Goal: Task Accomplishment & Management: Manage account settings

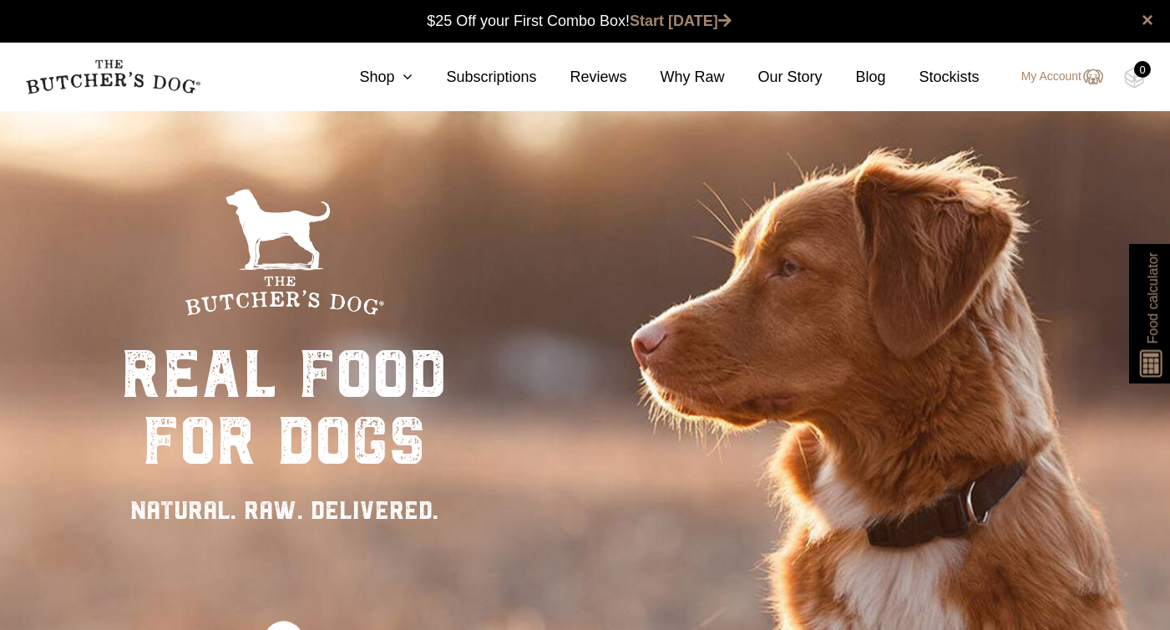
scroll to position [1, 0]
click at [1056, 67] on link "My Account" at bounding box center [1053, 77] width 99 height 20
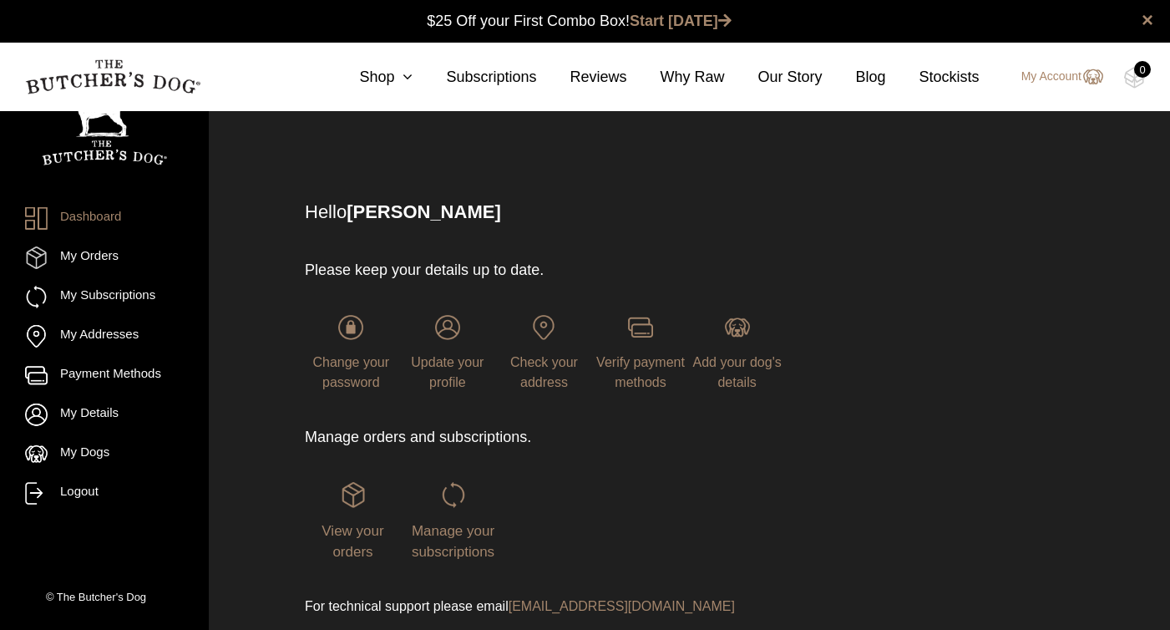
scroll to position [1, 0]
click at [339, 488] on link "View your orders" at bounding box center [353, 519] width 96 height 77
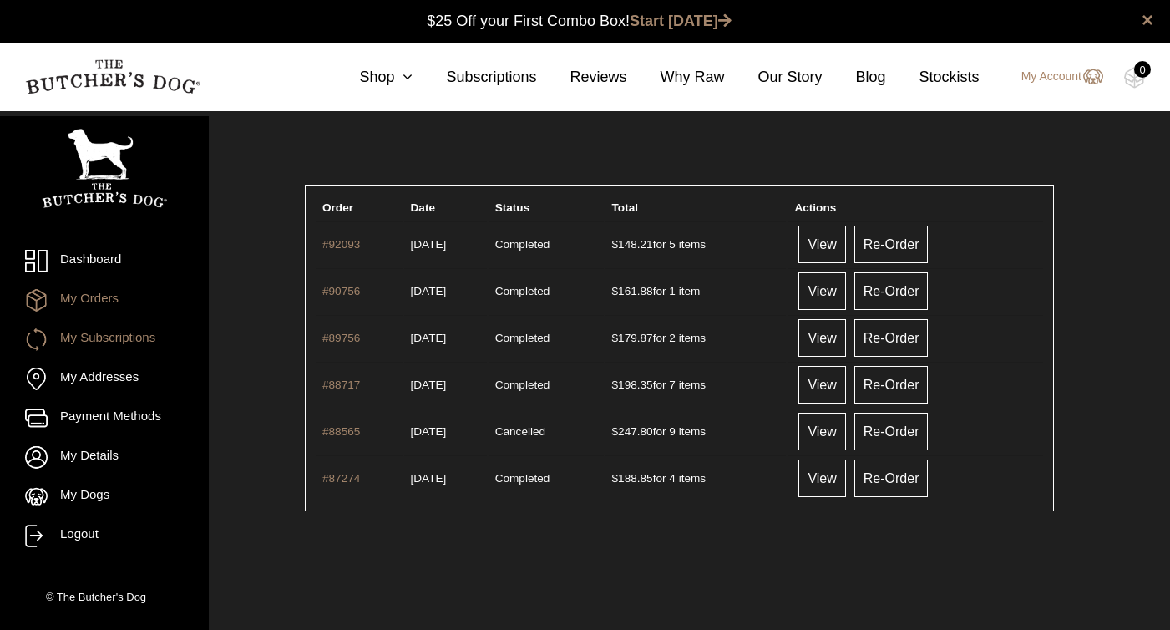
click at [106, 329] on link "My Subscriptions" at bounding box center [104, 339] width 159 height 23
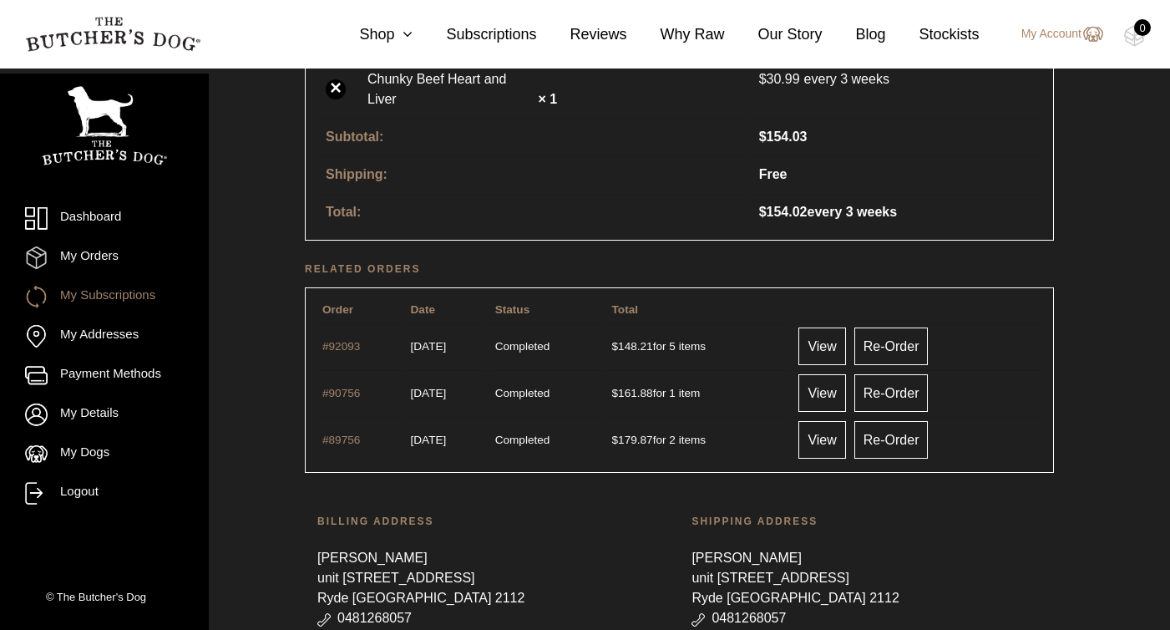
scroll to position [843, 0]
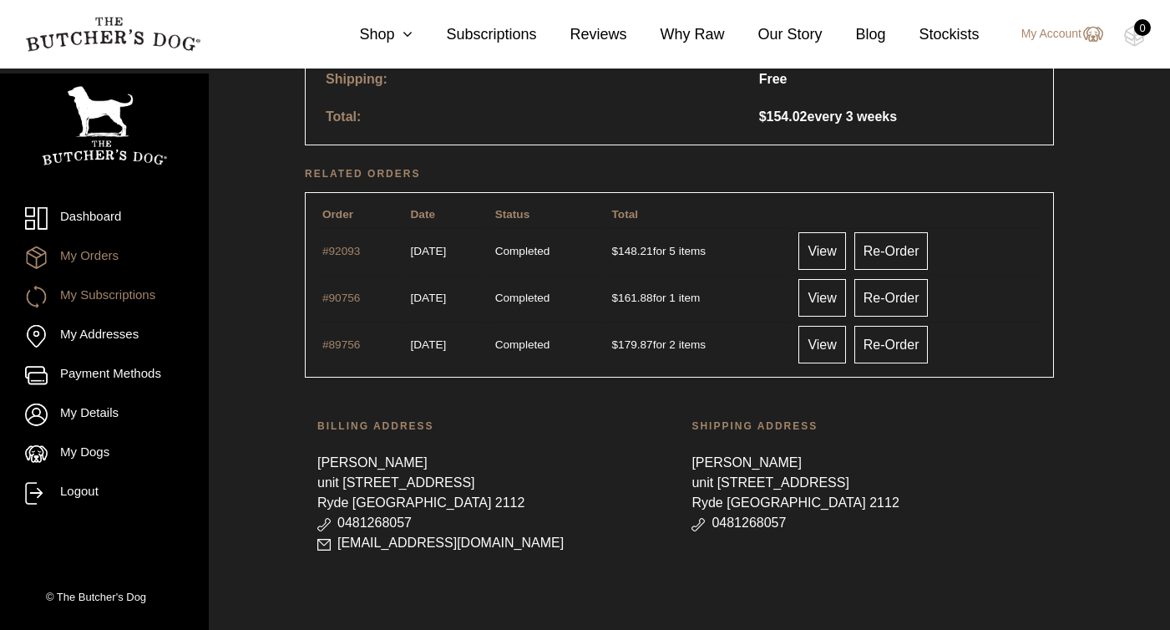
click at [105, 257] on link "My Orders" at bounding box center [104, 257] width 159 height 23
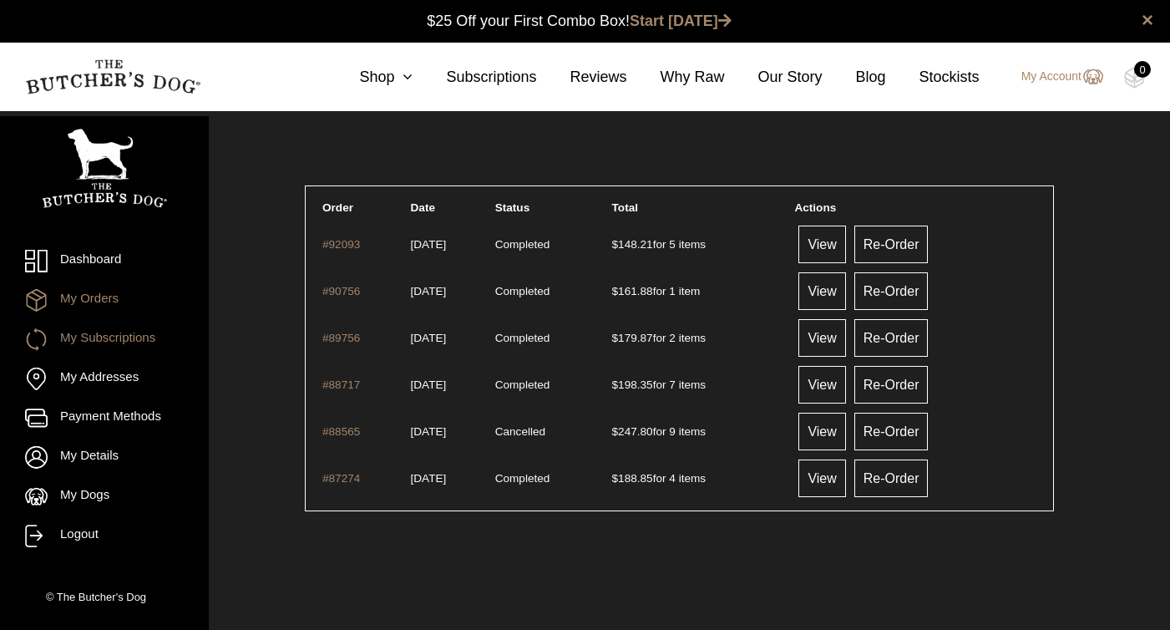
click at [131, 343] on link "My Subscriptions" at bounding box center [104, 339] width 159 height 23
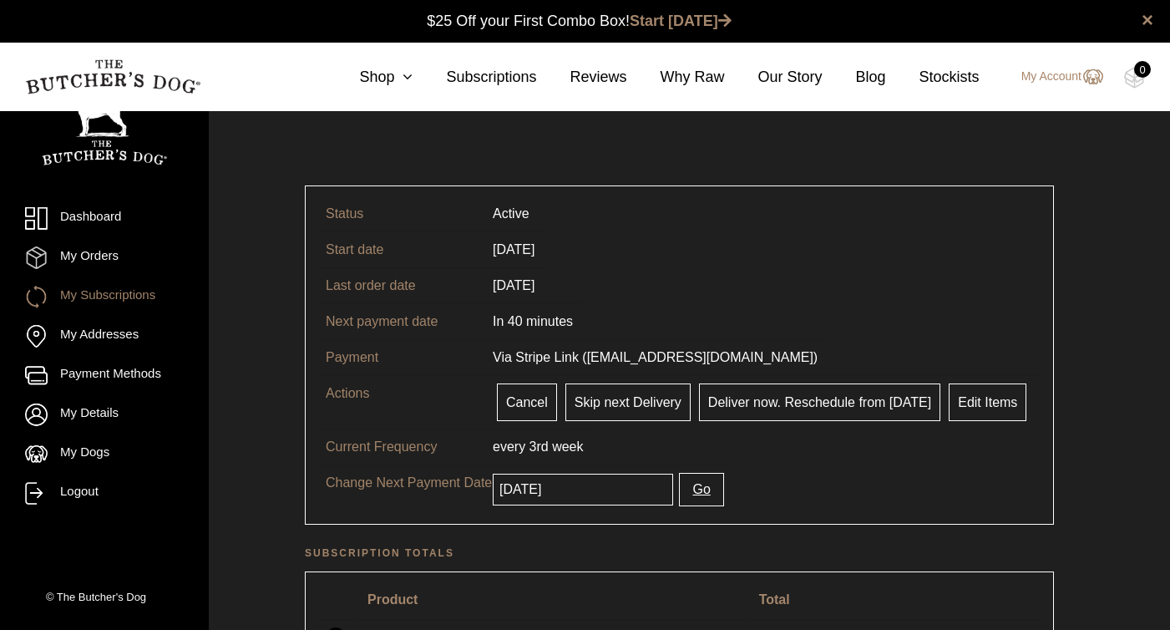
scroll to position [1, 0]
click at [682, 495] on button "Go" at bounding box center [701, 488] width 44 height 33
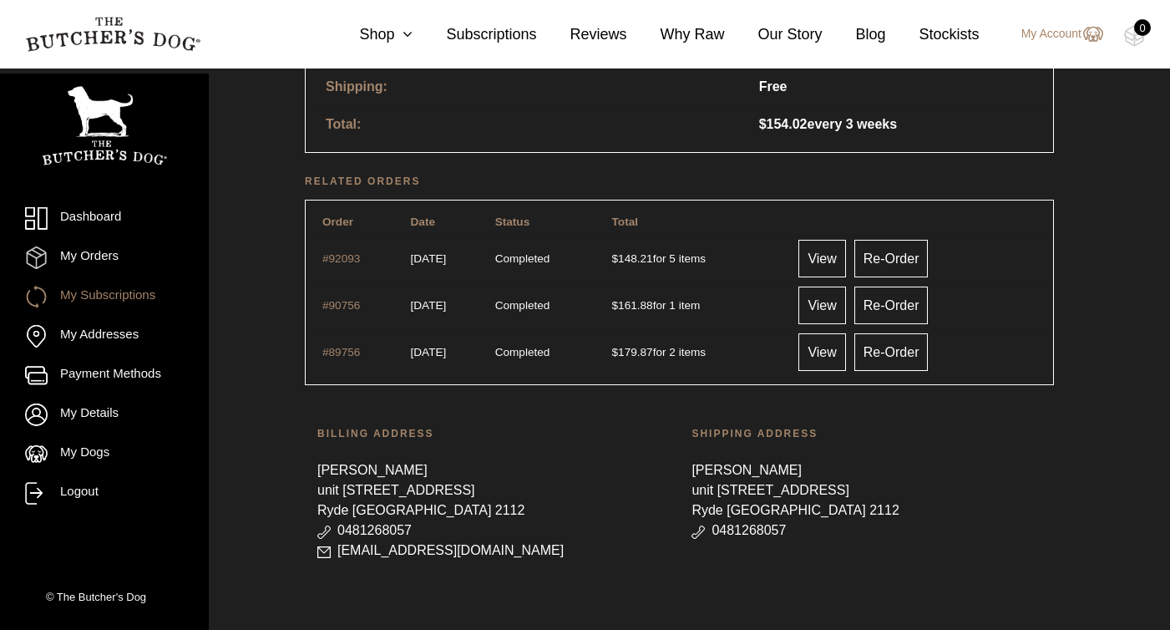
scroll to position [843, 0]
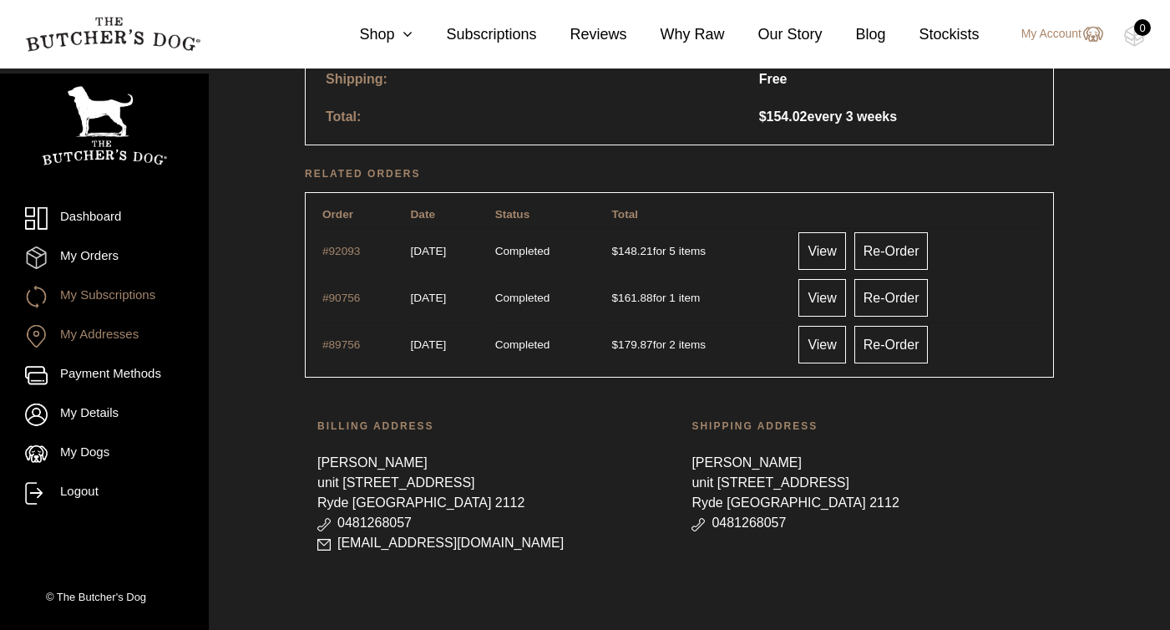
click at [80, 338] on link "My Addresses" at bounding box center [104, 336] width 159 height 23
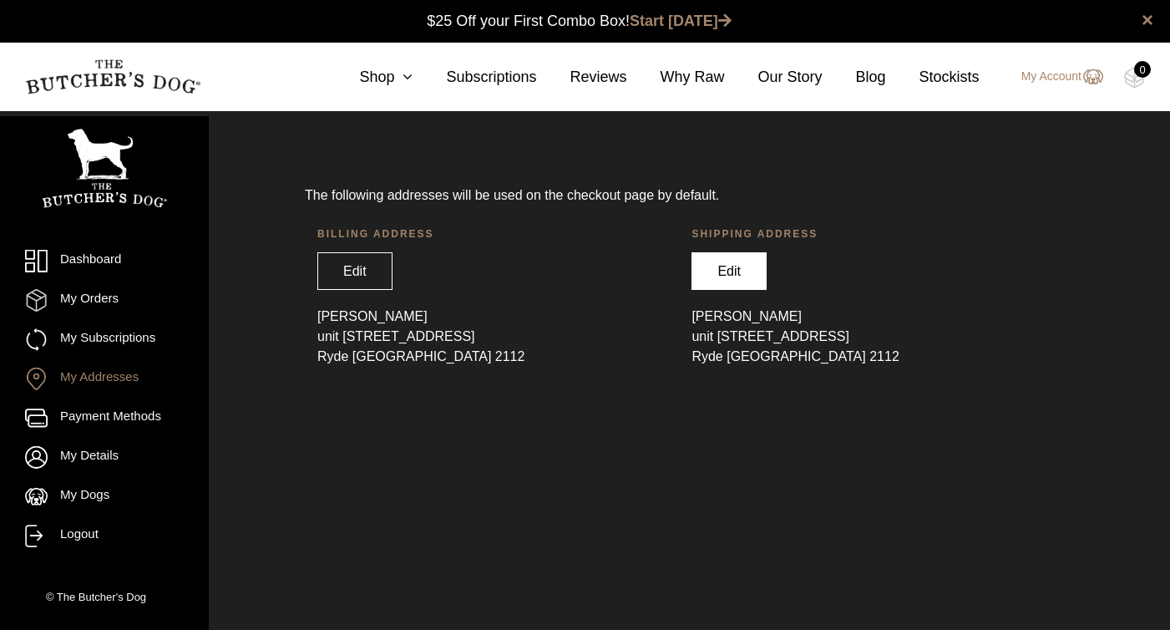
click at [751, 268] on link "Edit" at bounding box center [728, 271] width 75 height 38
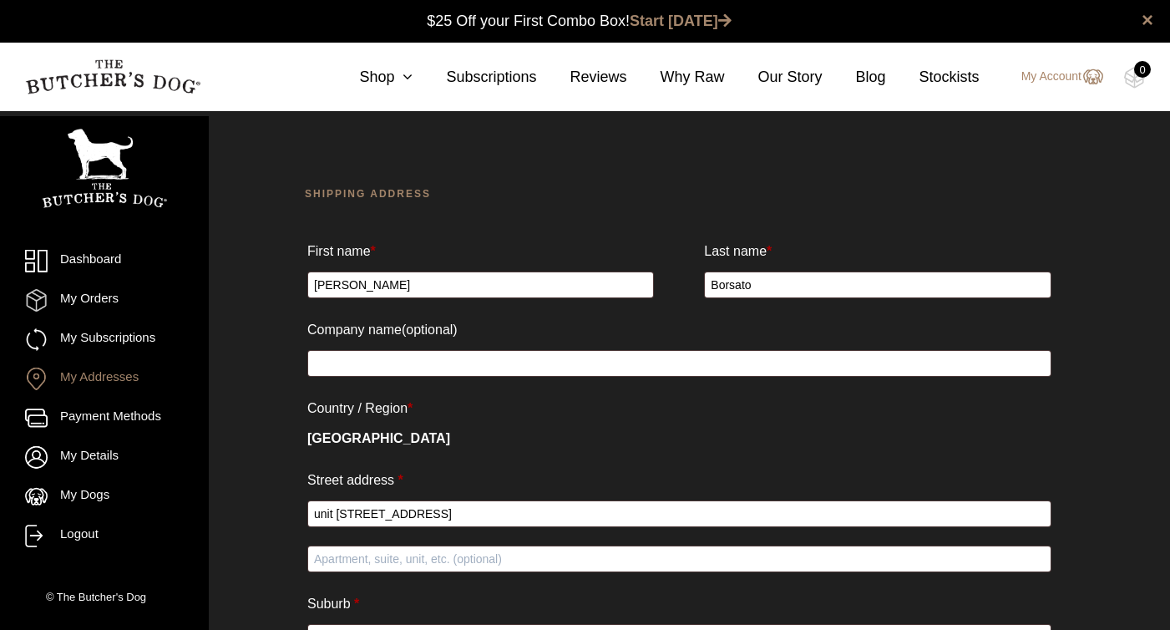
select select "[GEOGRAPHIC_DATA]"
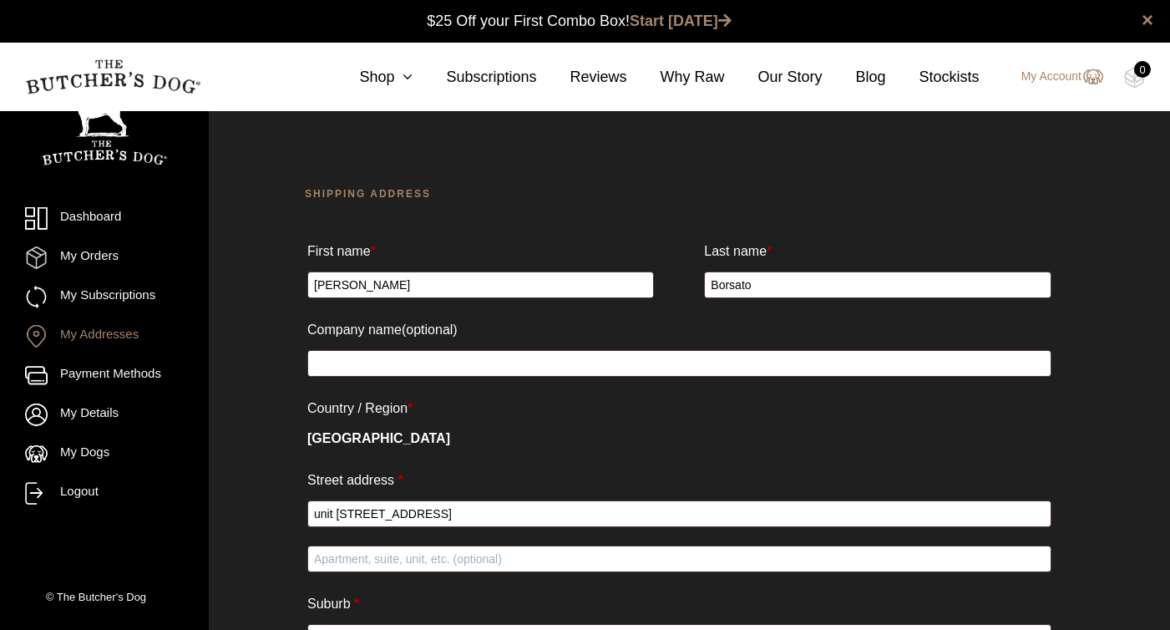
scroll to position [1, 0]
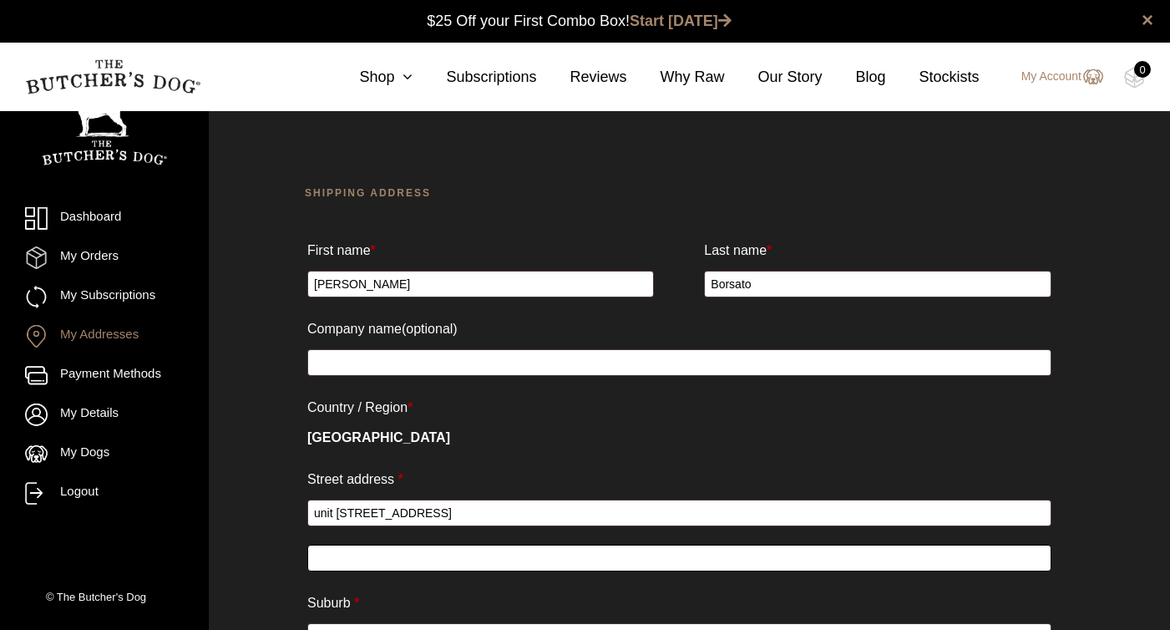
click at [433, 566] on input "Apartment, suite, unit, etc. (optional)" at bounding box center [679, 557] width 744 height 27
type input "ㄹ"
click at [357, 561] on input "Figtree West Building" at bounding box center [679, 557] width 744 height 27
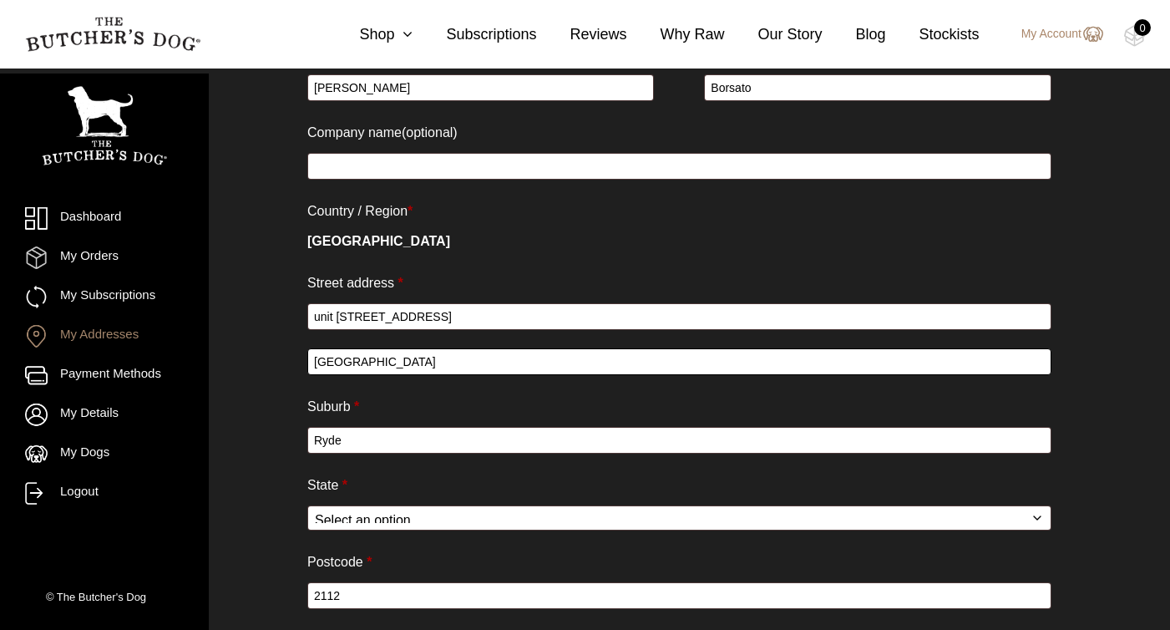
scroll to position [348, 0]
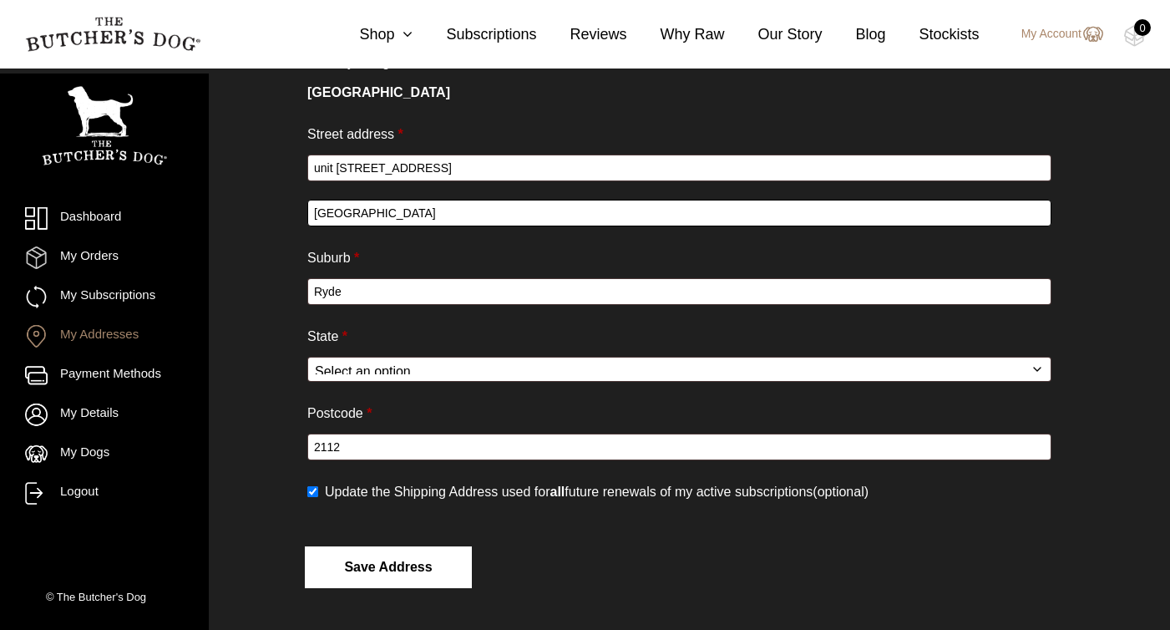
type input "[GEOGRAPHIC_DATA]"
click at [407, 562] on button "Save address" at bounding box center [388, 567] width 167 height 42
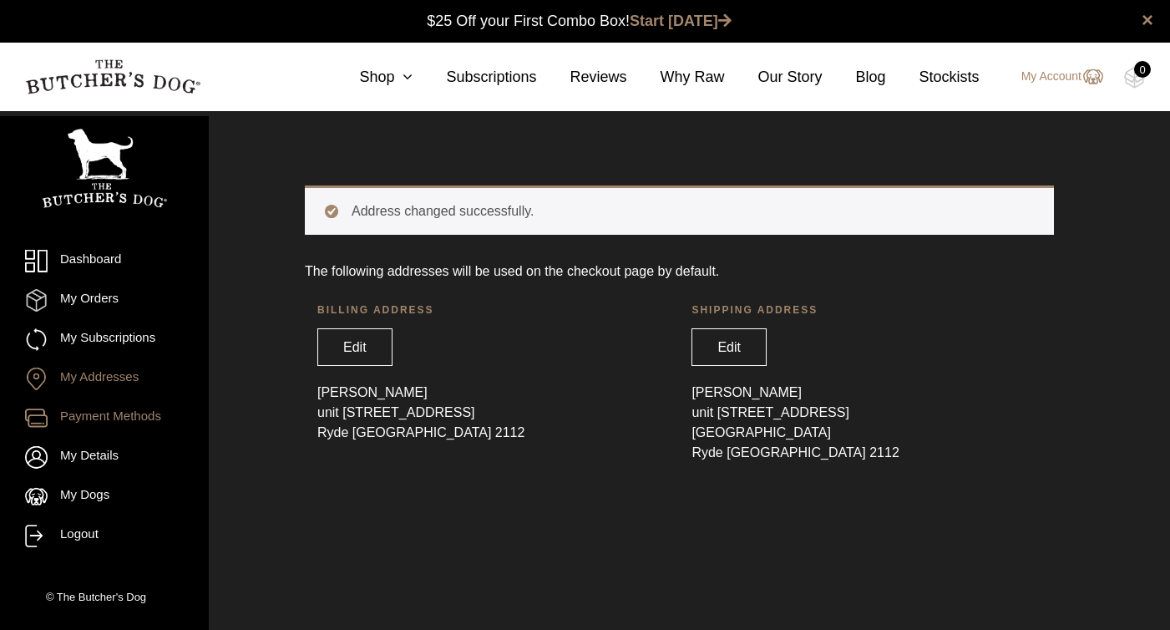
click at [92, 423] on link "Payment Methods" at bounding box center [104, 418] width 159 height 23
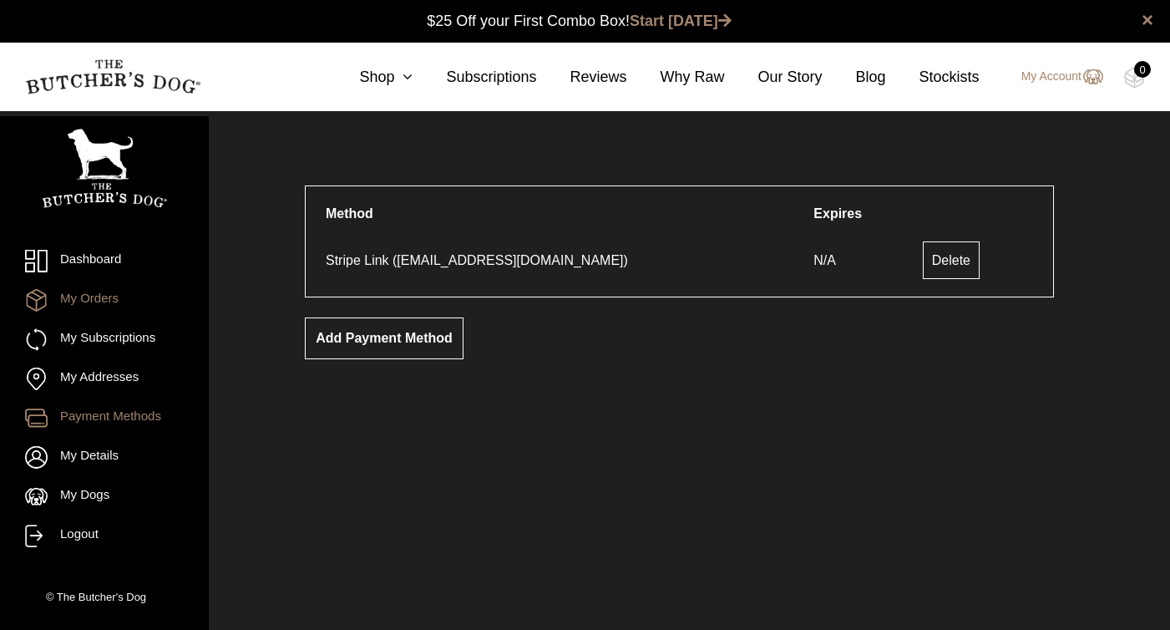
click at [78, 305] on link "My Orders" at bounding box center [104, 300] width 159 height 23
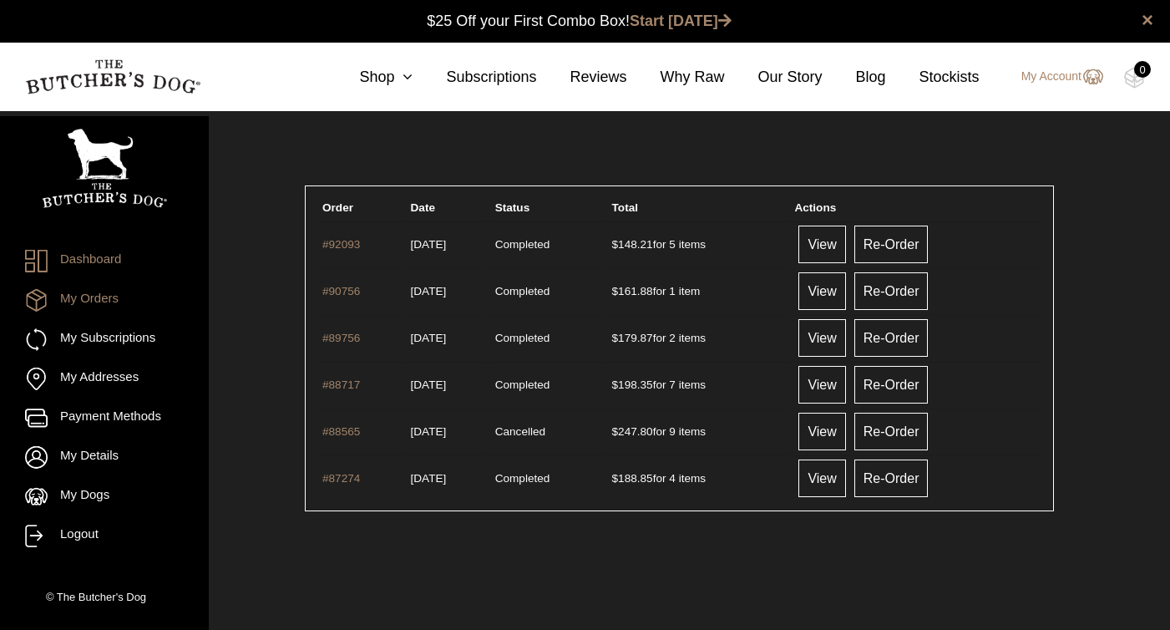
click at [83, 261] on link "Dashboard" at bounding box center [104, 261] width 159 height 23
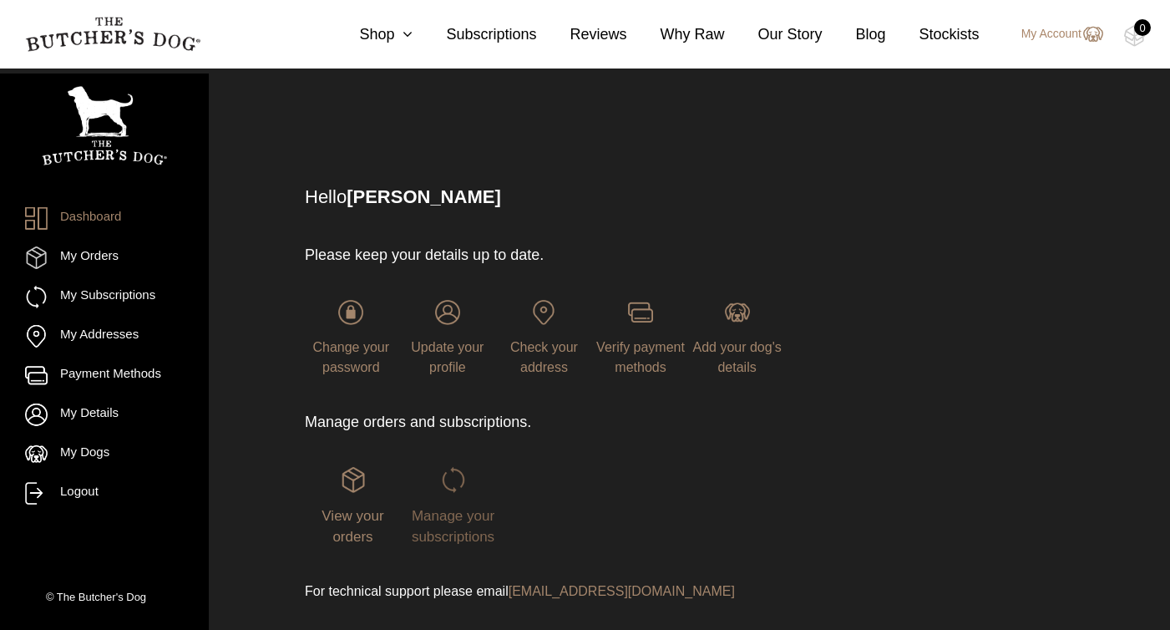
scroll to position [62, 0]
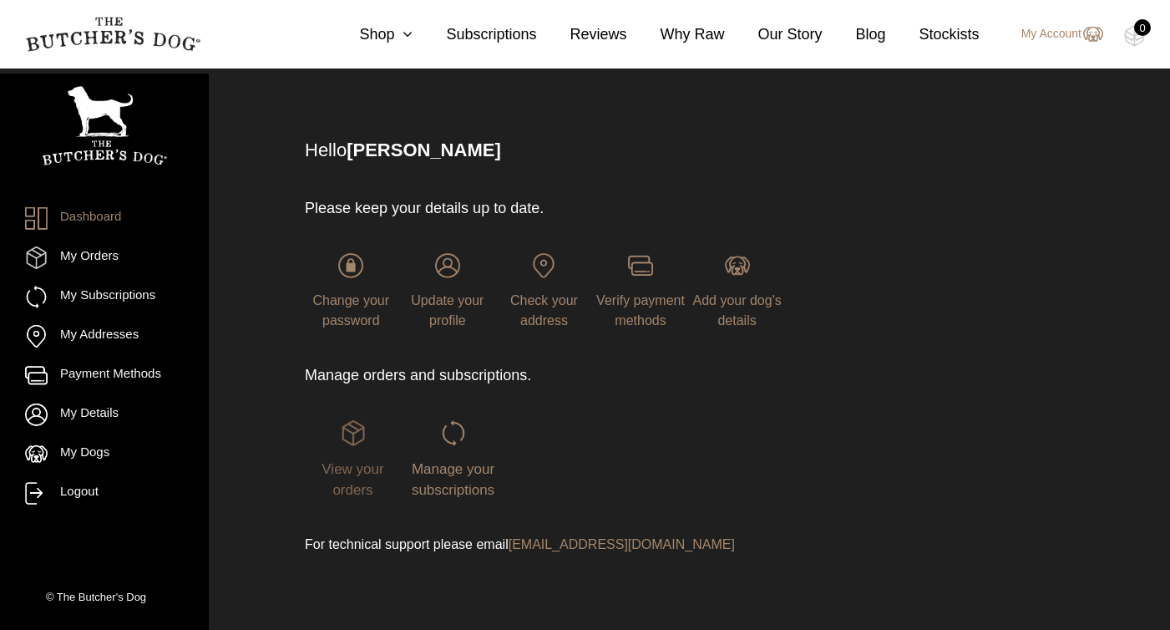
click at [344, 428] on img at bounding box center [353, 432] width 25 height 25
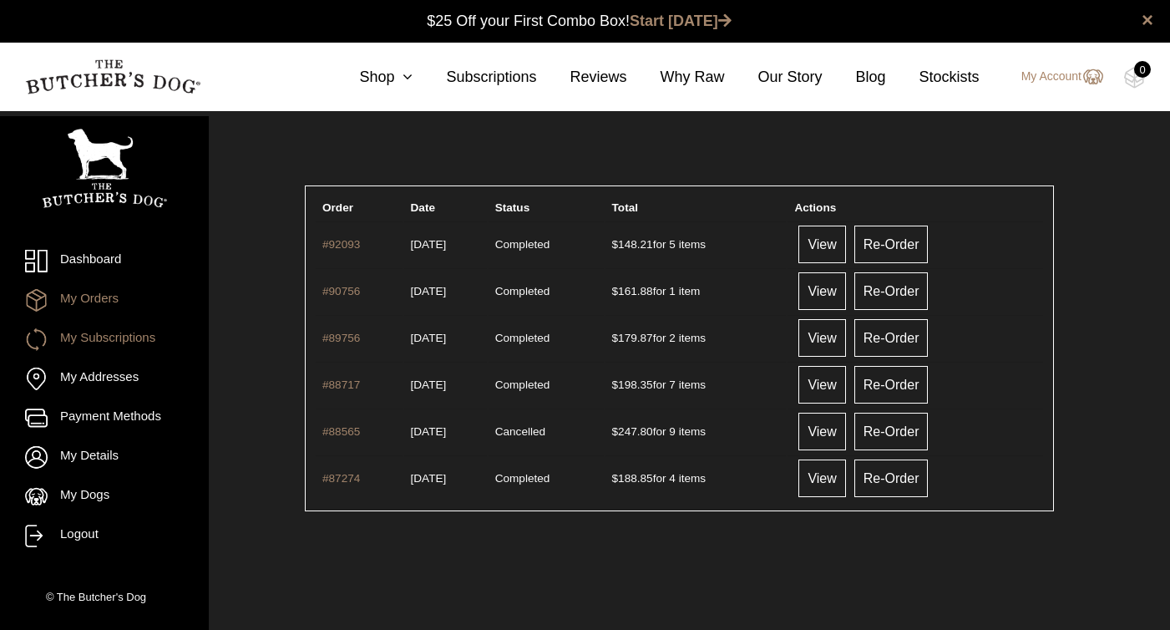
click at [128, 341] on link "My Subscriptions" at bounding box center [104, 339] width 159 height 23
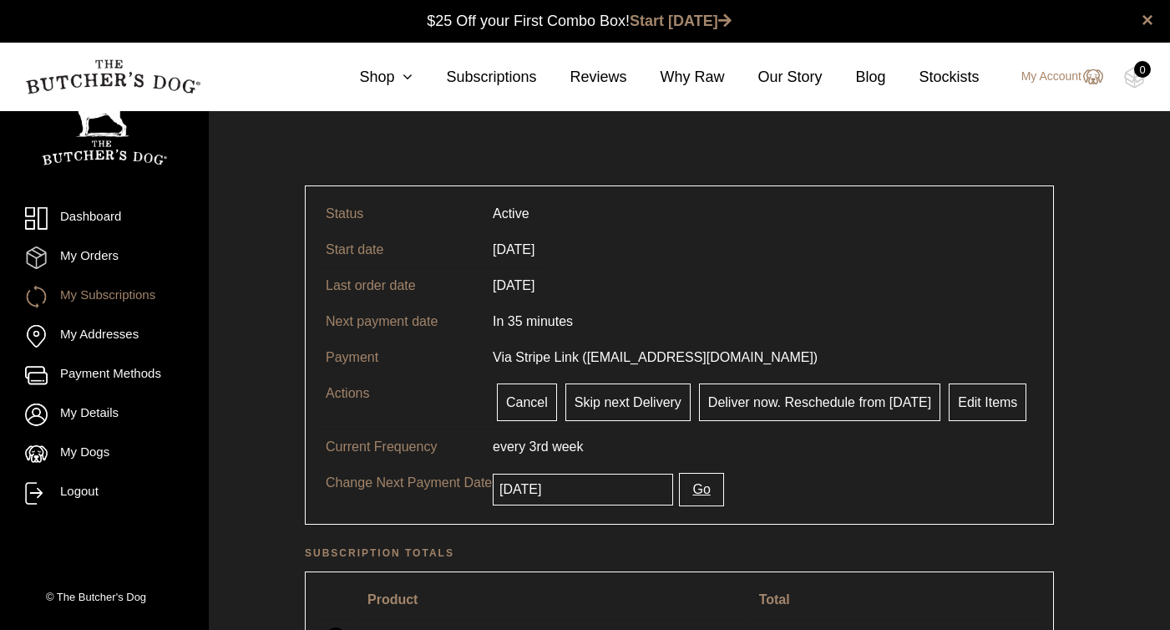
scroll to position [1, 0]
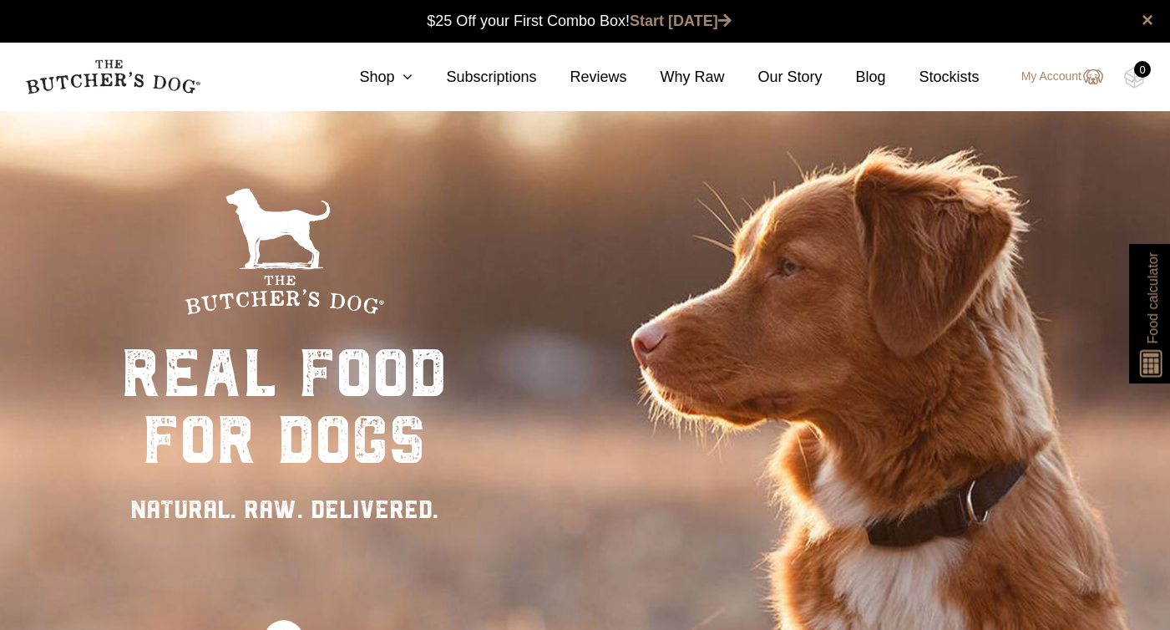
scroll to position [13, 0]
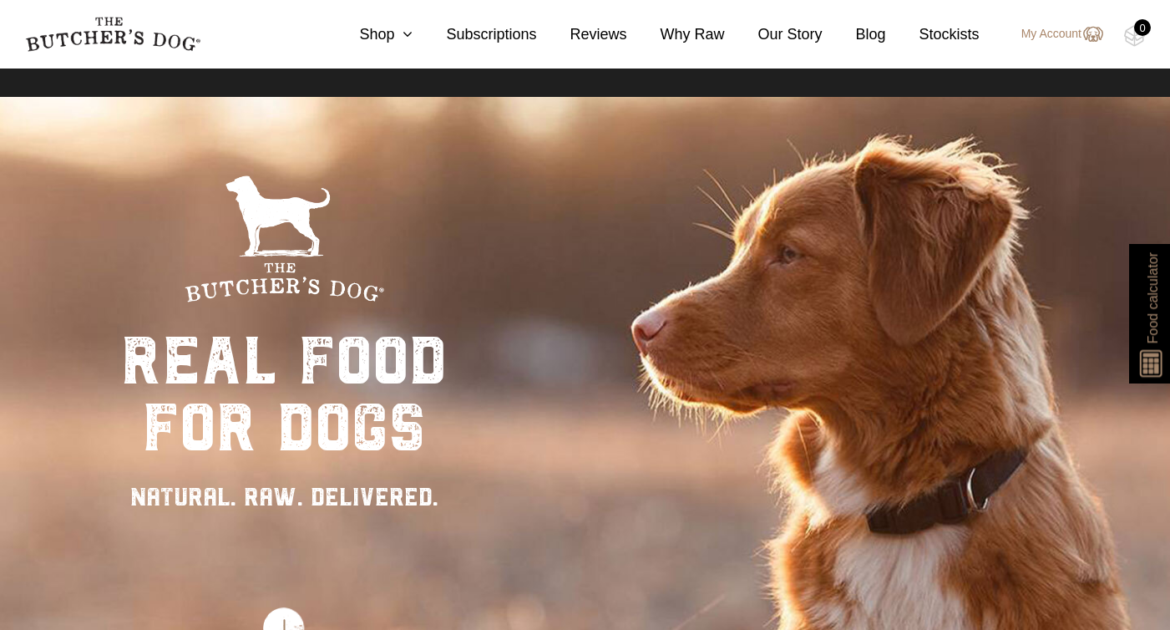
click at [1065, 47] on nav "0 Shop Combo Boxes Treats" at bounding box center [585, 34] width 1170 height 68
click at [1065, 38] on link "My Account" at bounding box center [1053, 34] width 99 height 20
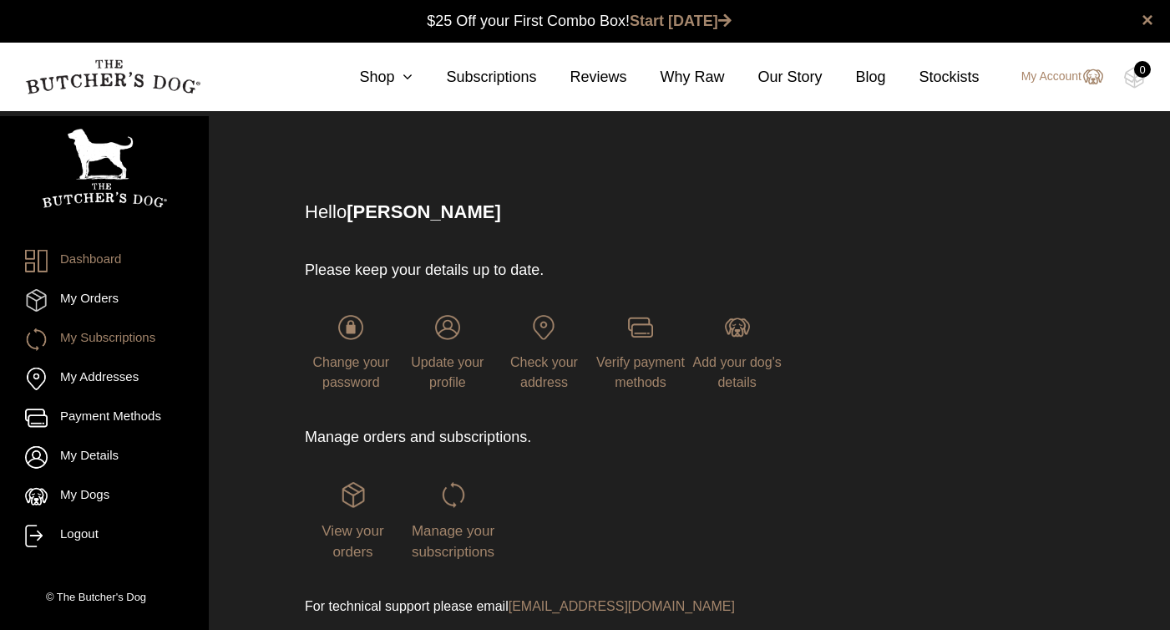
scroll to position [1, 0]
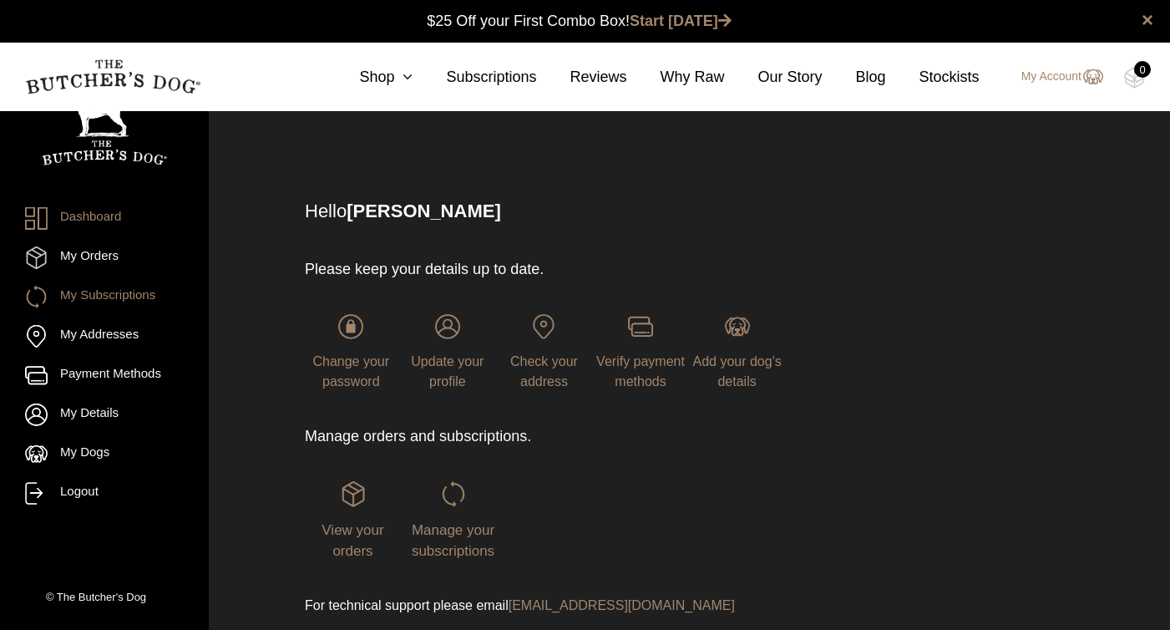
click at [105, 302] on link "My Subscriptions" at bounding box center [104, 297] width 159 height 23
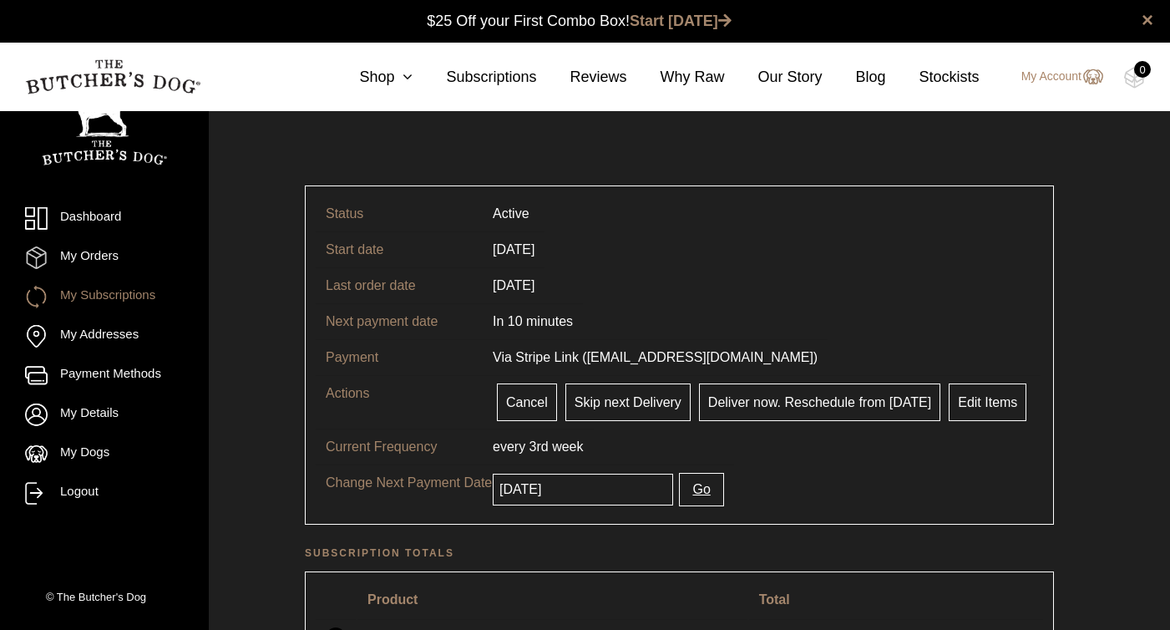
scroll to position [1, 0]
